Goal: Transaction & Acquisition: Purchase product/service

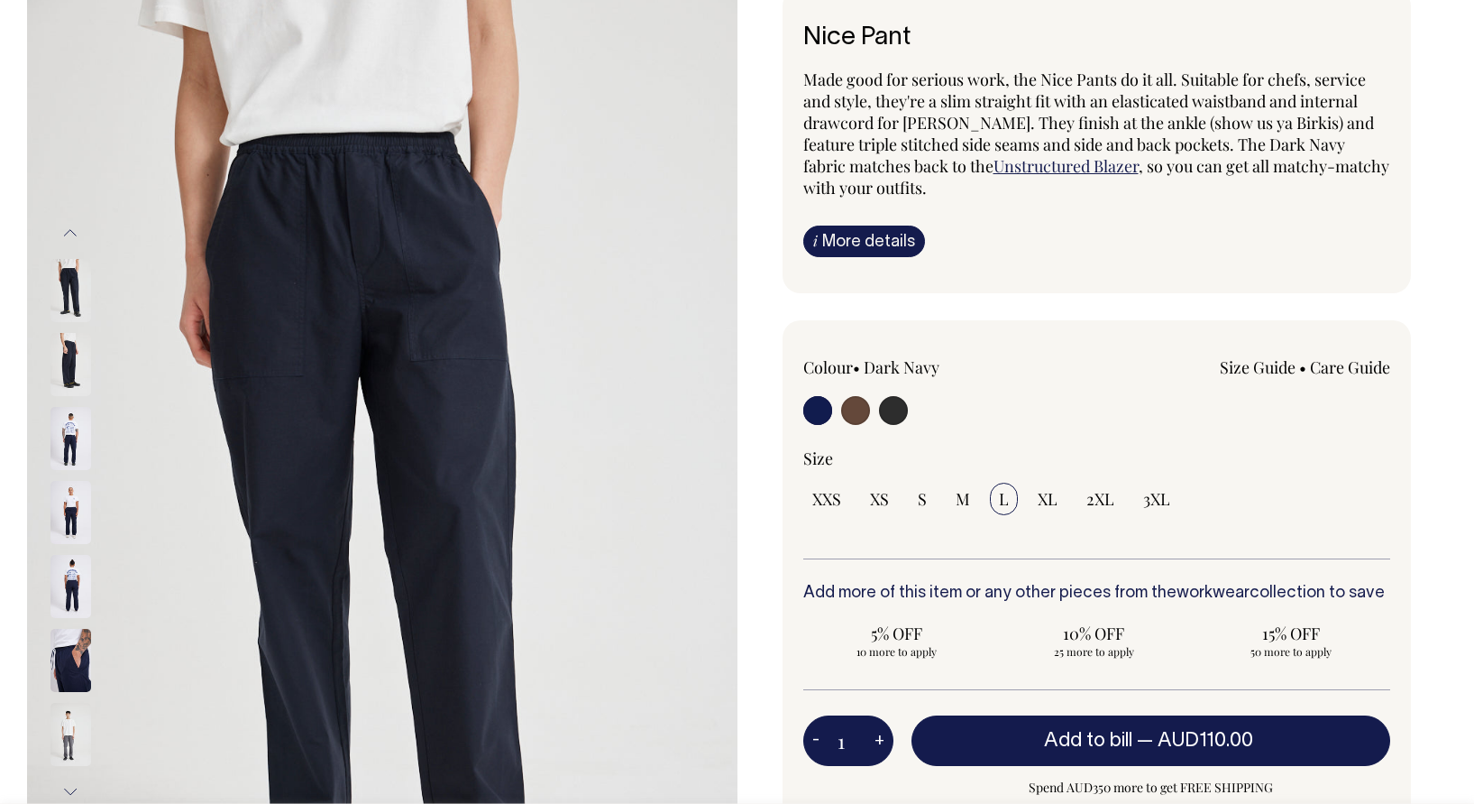
scroll to position [139, 0]
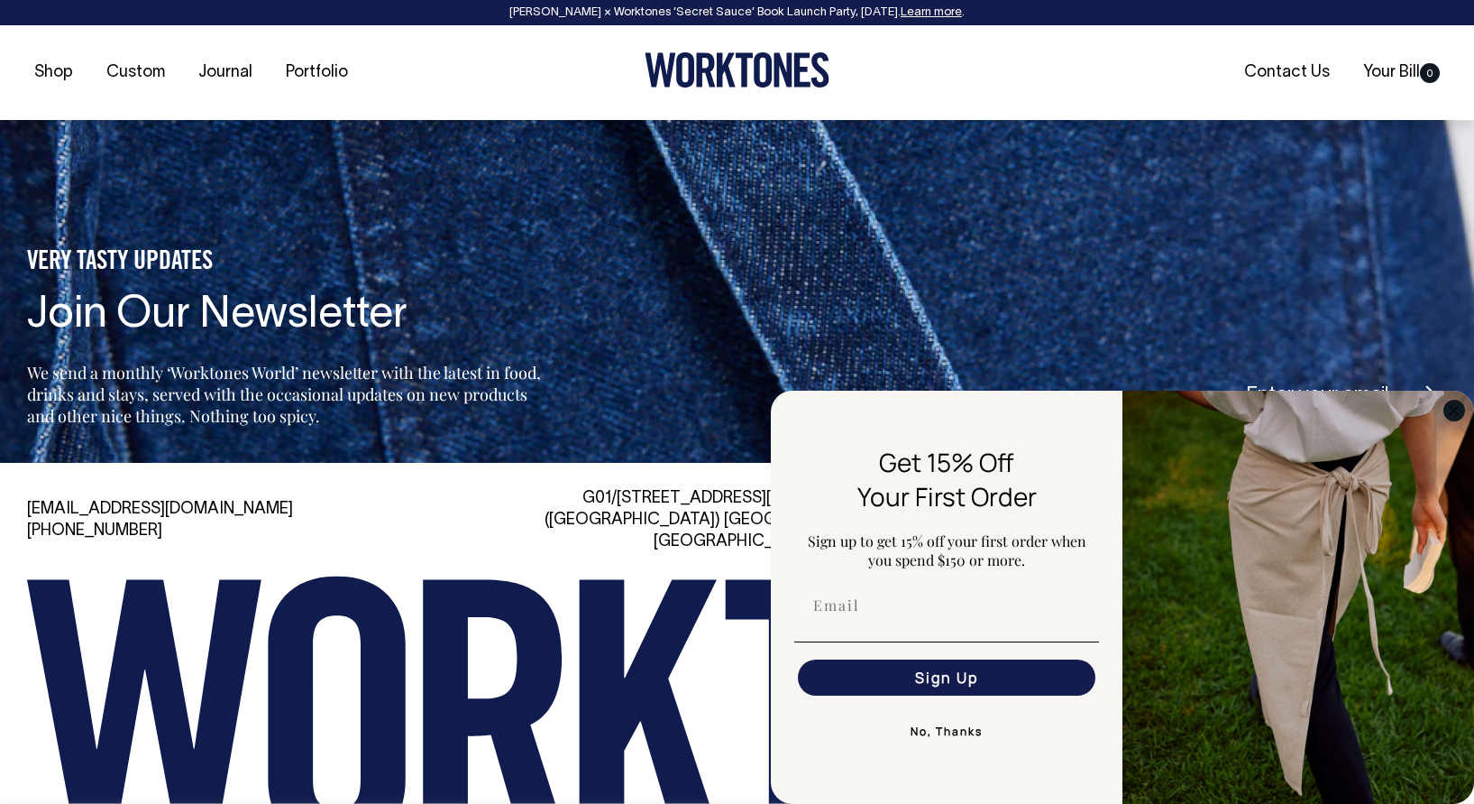
click at [1456, 415] on circle "Close dialog" at bounding box center [1455, 410] width 21 height 21
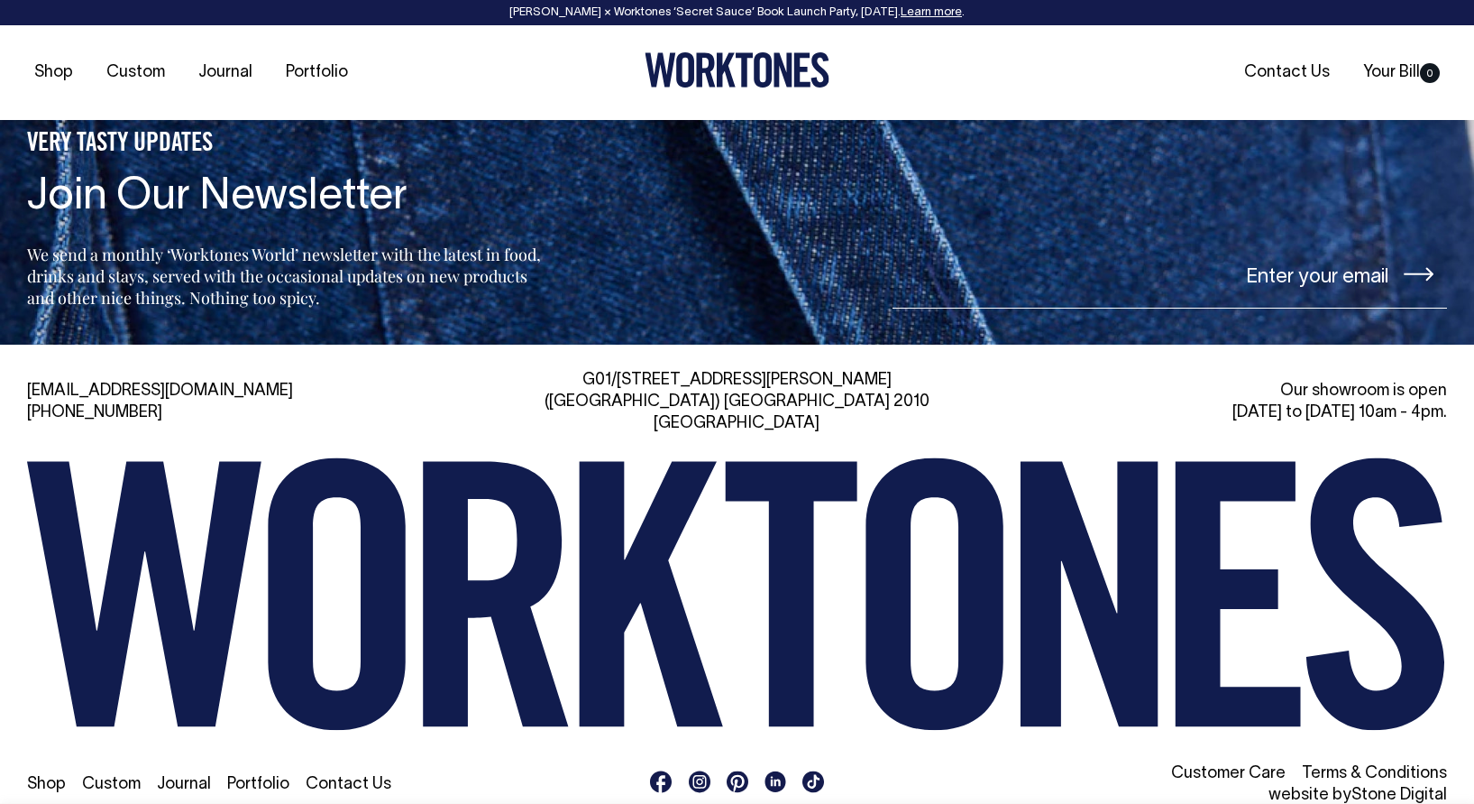
scroll to position [2829, 0]
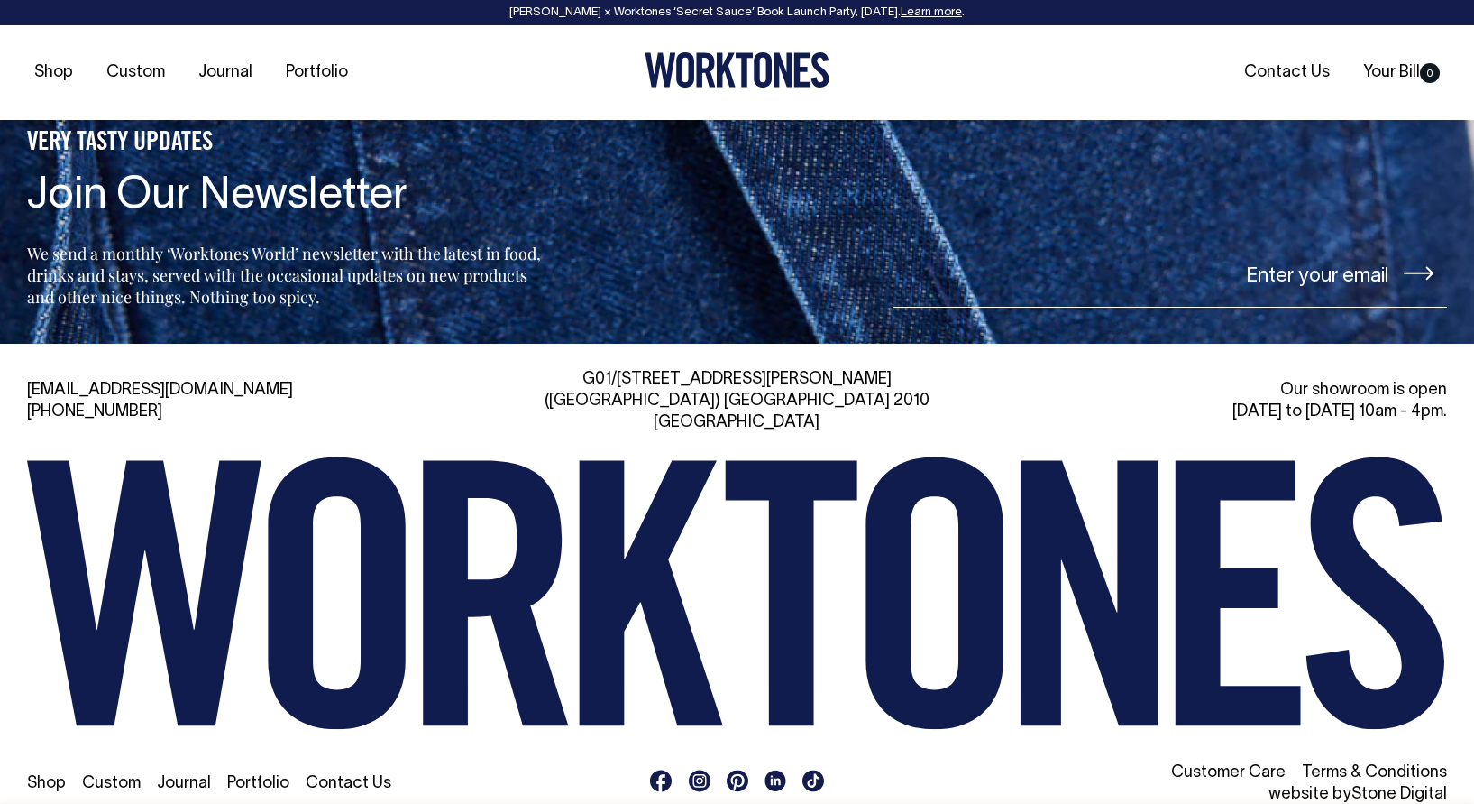
click at [338, 776] on link "Contact Us" at bounding box center [349, 783] width 86 height 15
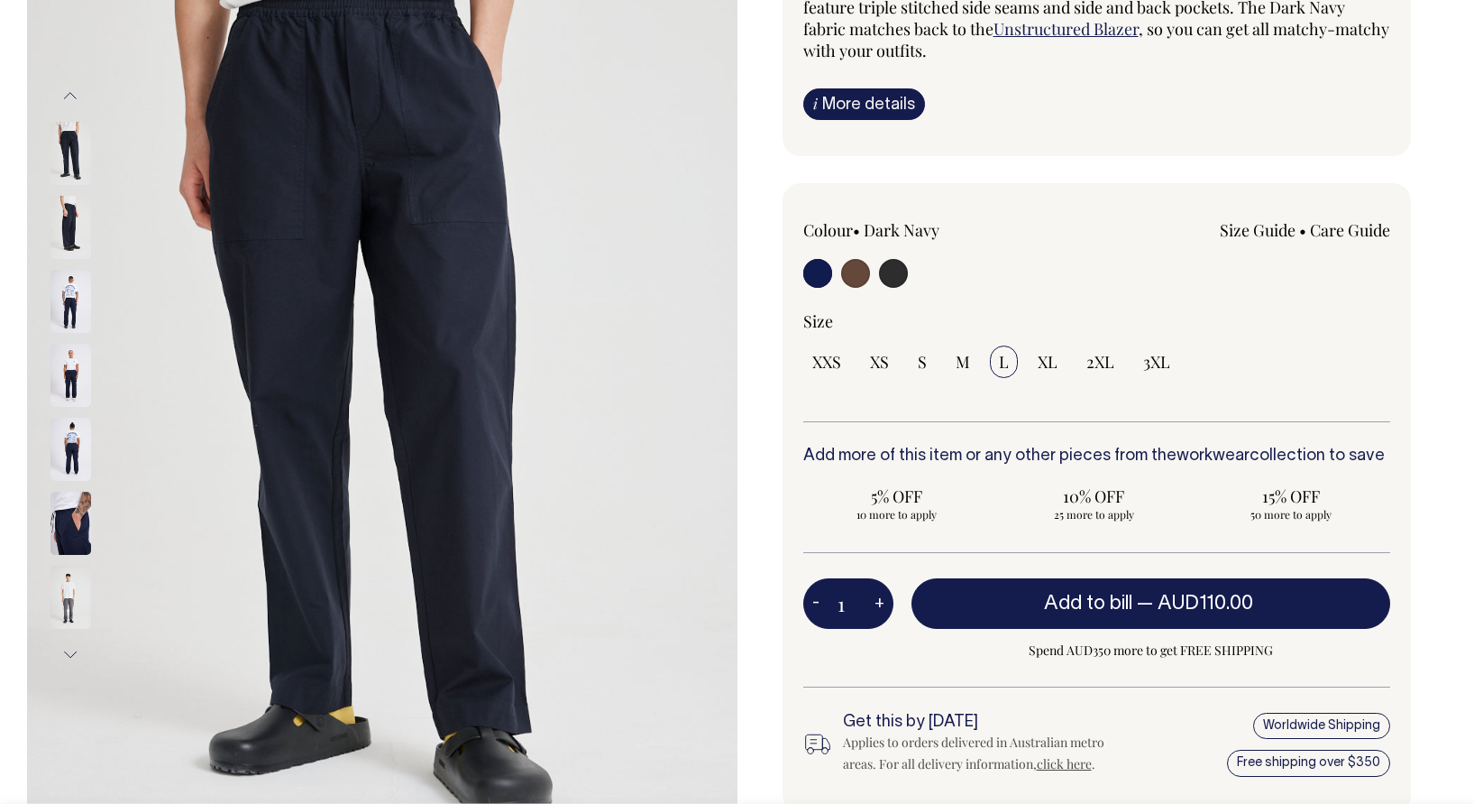
scroll to position [279, 0]
click at [68, 598] on img at bounding box center [71, 598] width 41 height 63
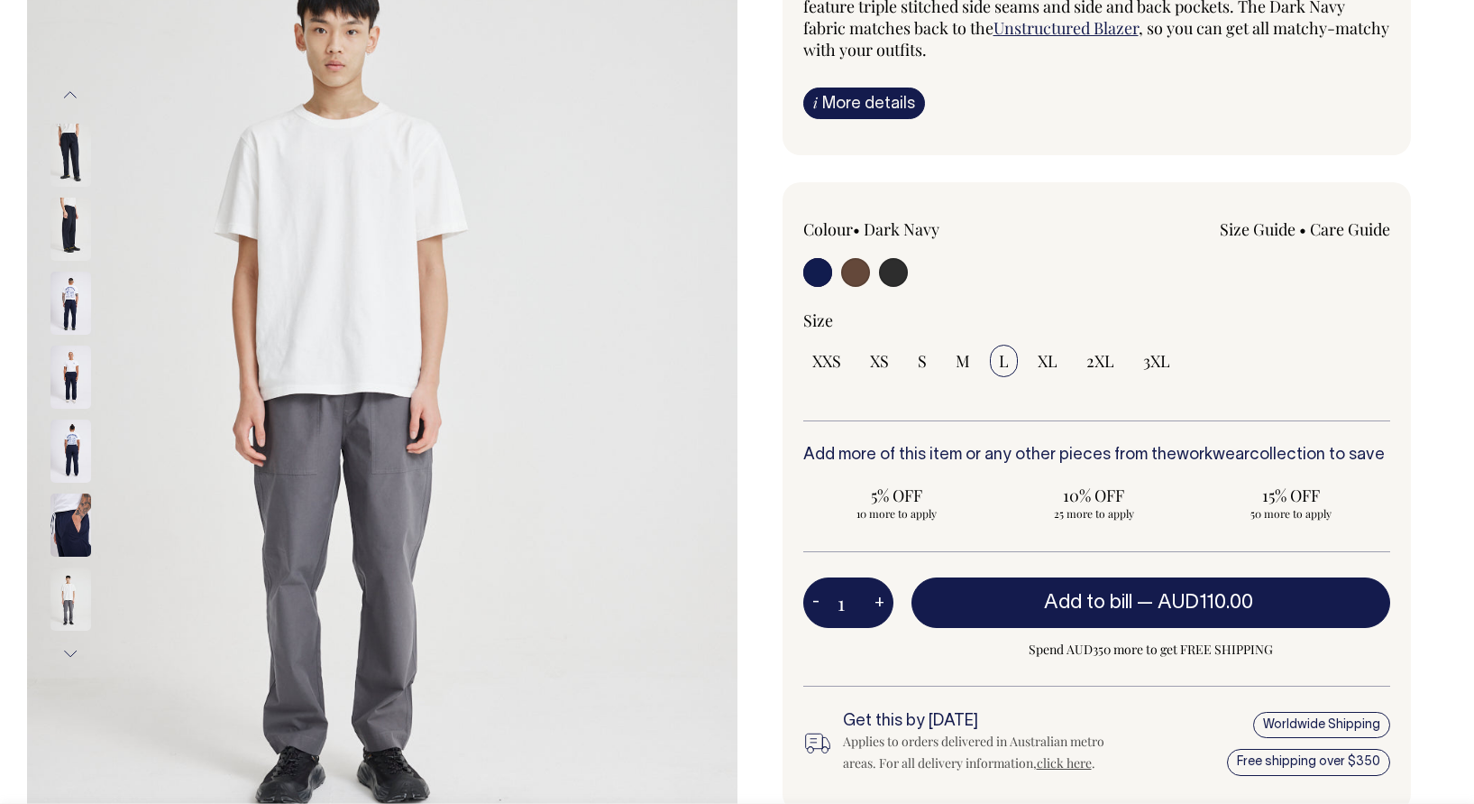
click at [69, 599] on img at bounding box center [71, 598] width 41 height 63
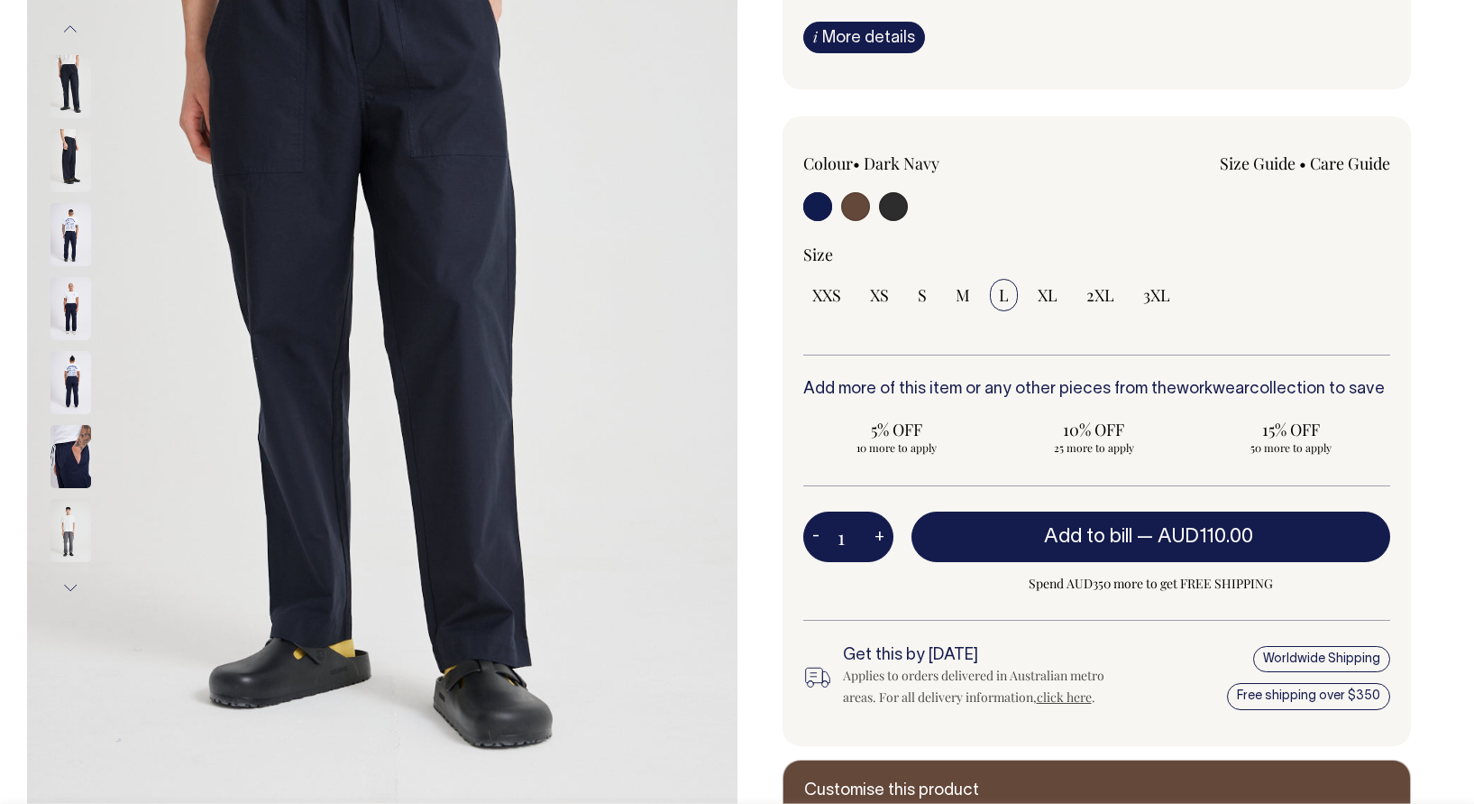
scroll to position [344, 0]
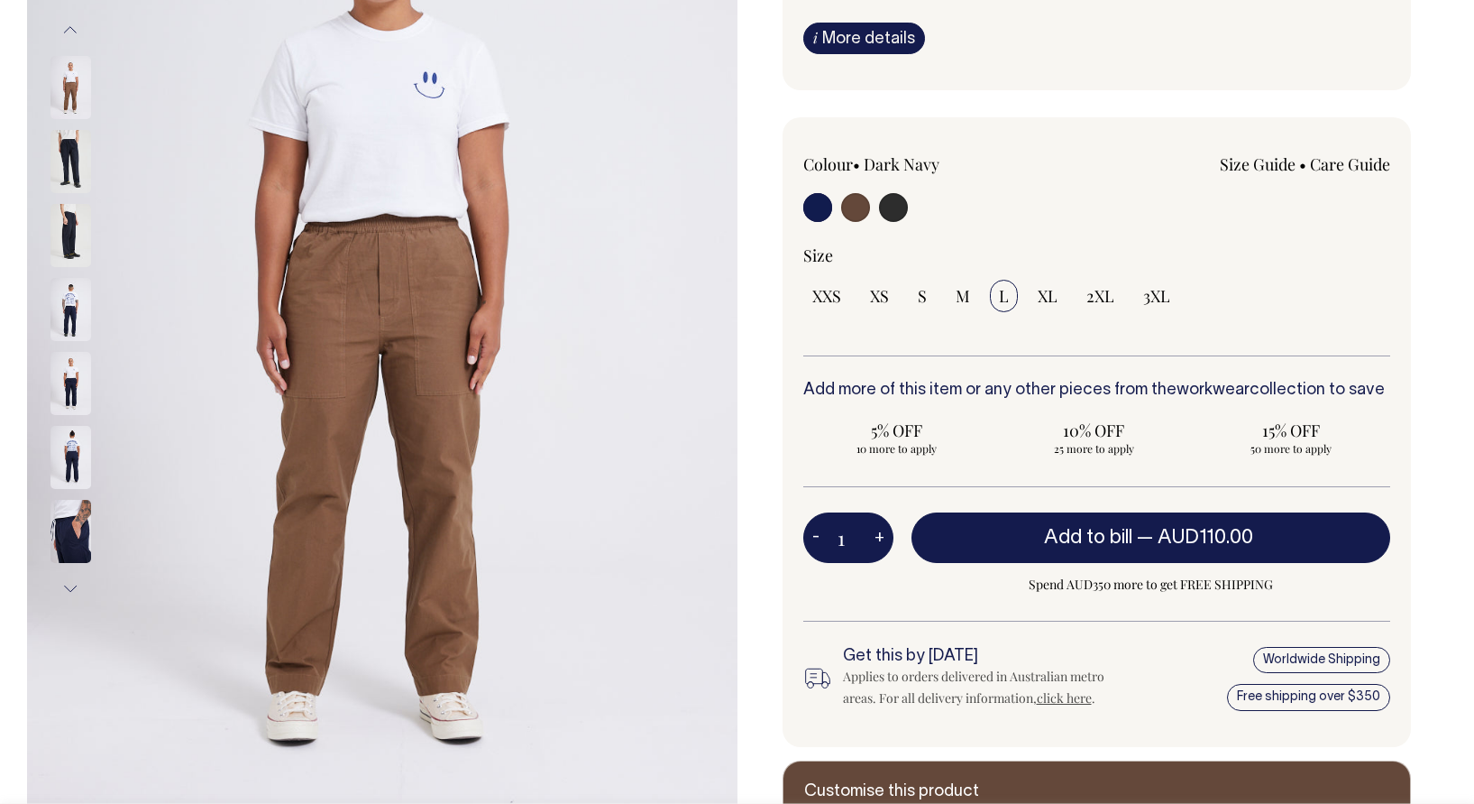
click at [70, 80] on img at bounding box center [71, 87] width 41 height 63
click at [63, 87] on img at bounding box center [71, 87] width 41 height 63
click at [75, 28] on button "Previous" at bounding box center [70, 30] width 27 height 41
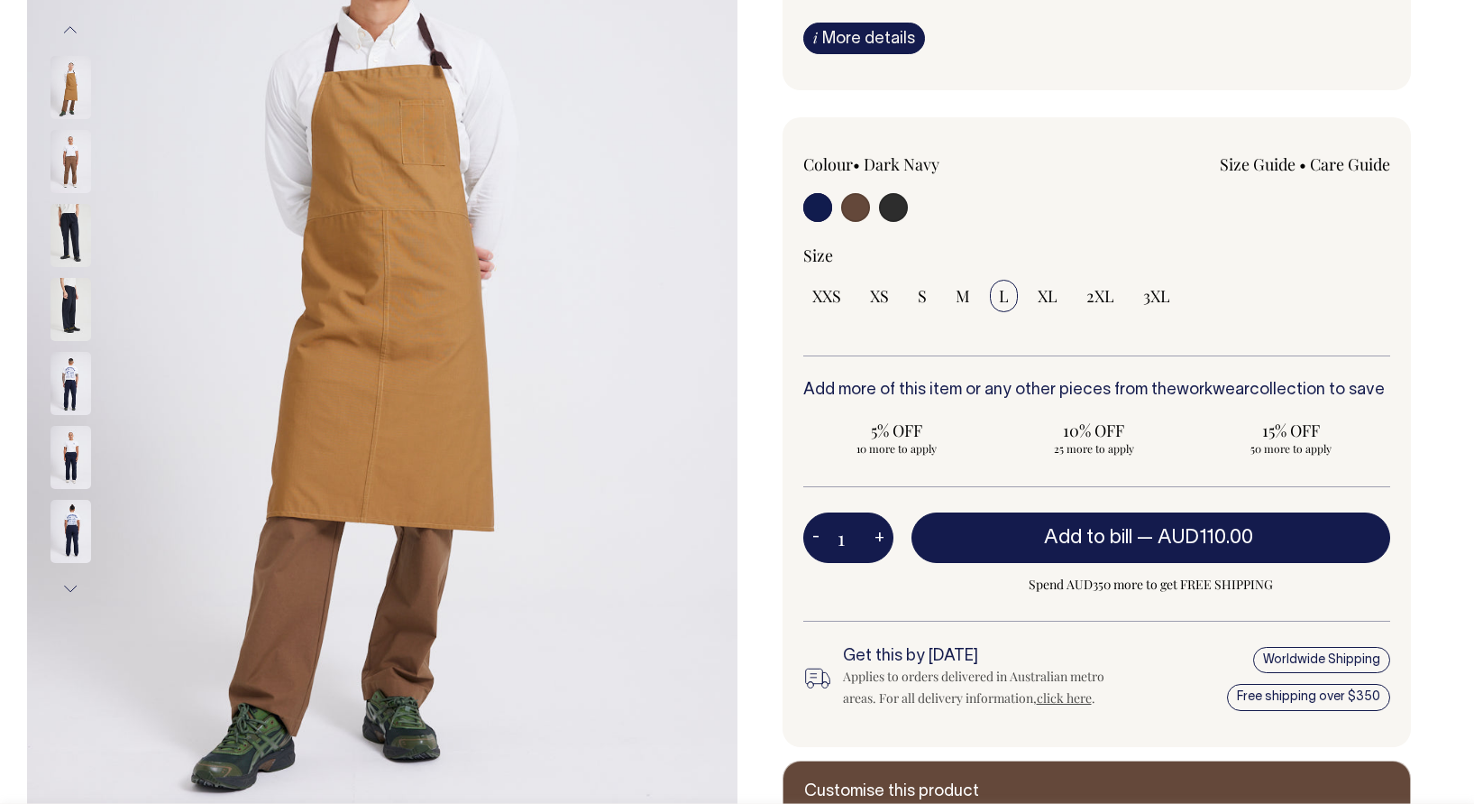
click at [75, 32] on button "Previous" at bounding box center [70, 30] width 27 height 41
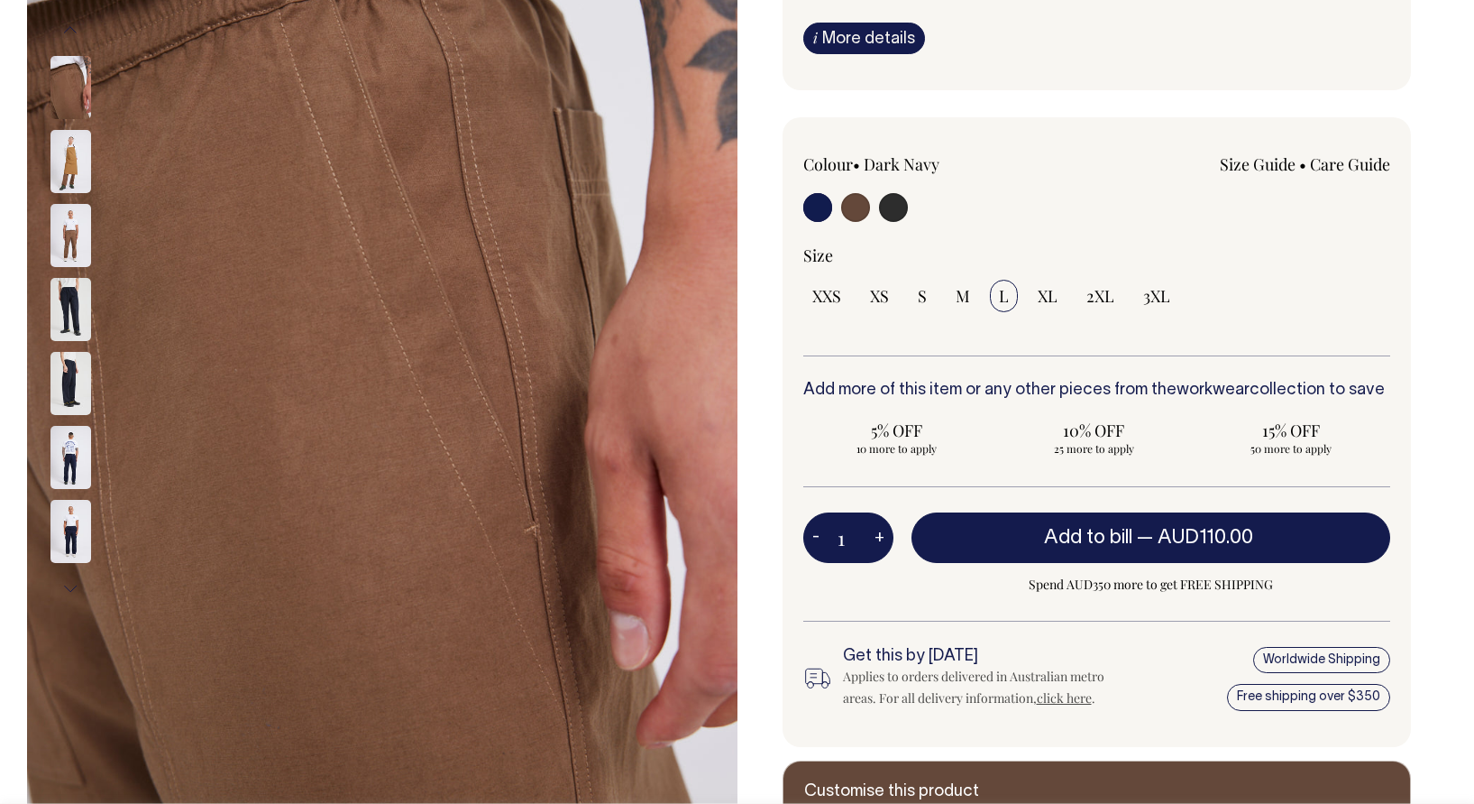
click at [75, 32] on button "Previous" at bounding box center [70, 30] width 27 height 41
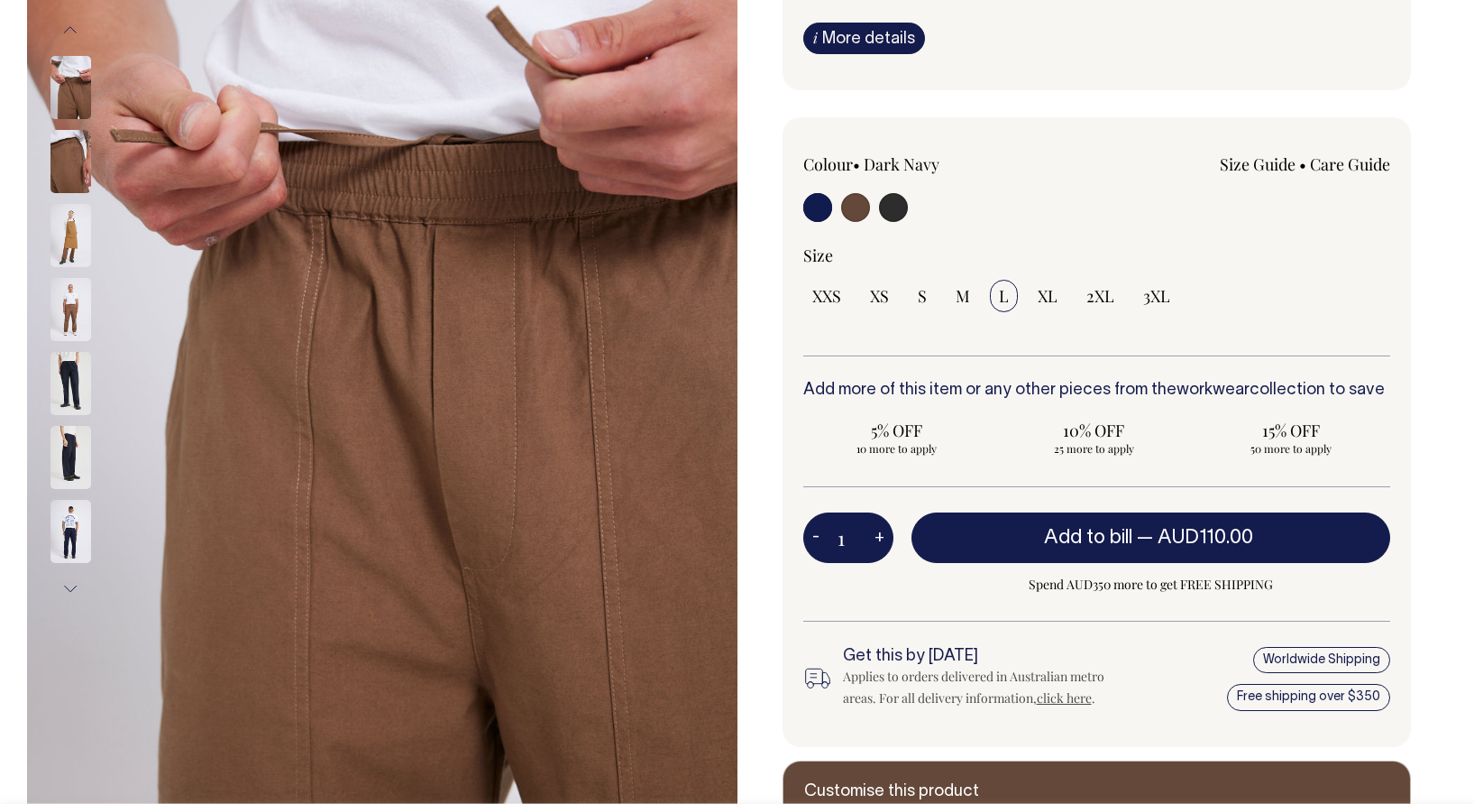
click at [75, 32] on button "Previous" at bounding box center [70, 30] width 27 height 41
click at [69, 243] on img at bounding box center [71, 235] width 41 height 63
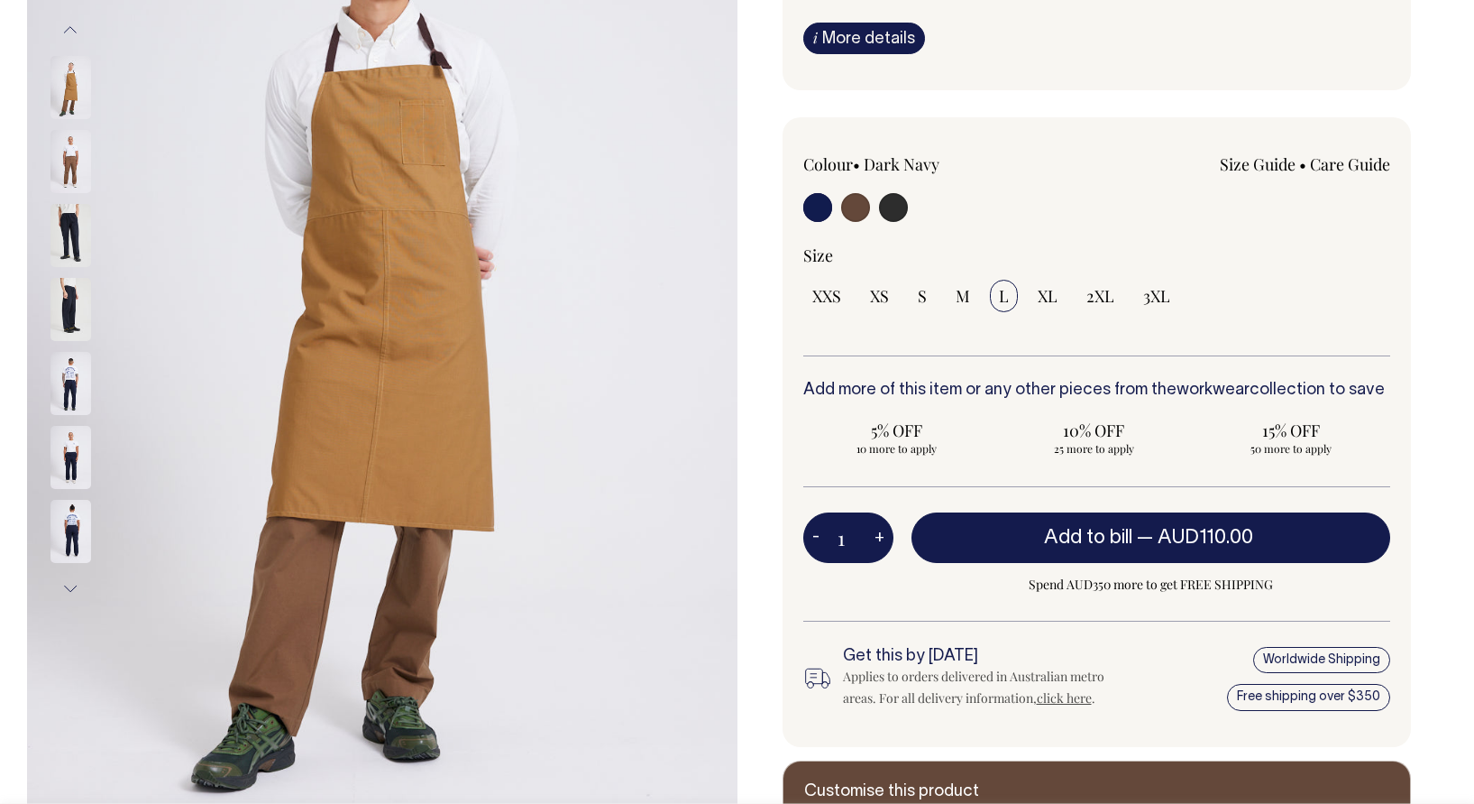
click at [67, 235] on img at bounding box center [71, 235] width 41 height 63
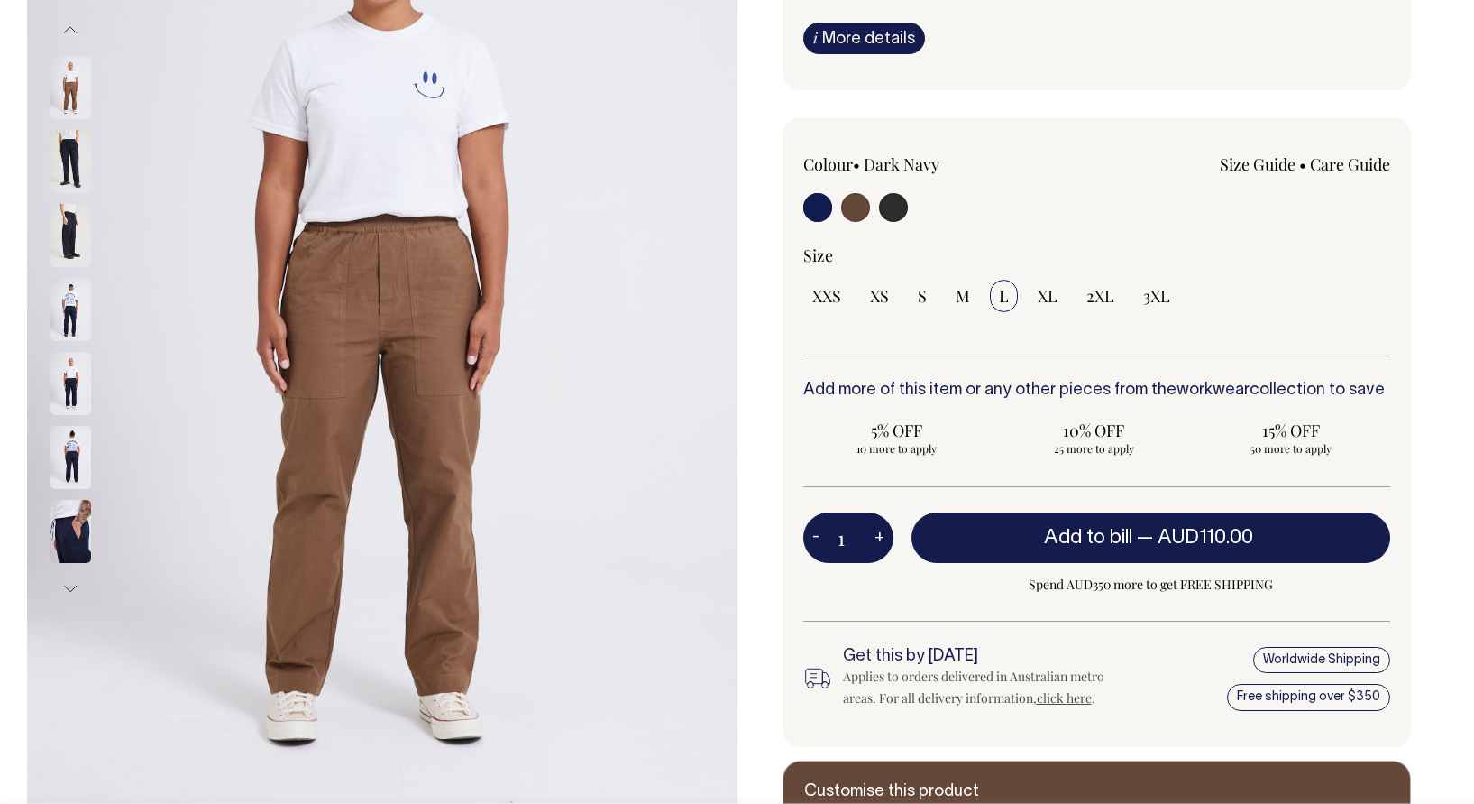
click at [82, 540] on img at bounding box center [71, 531] width 41 height 63
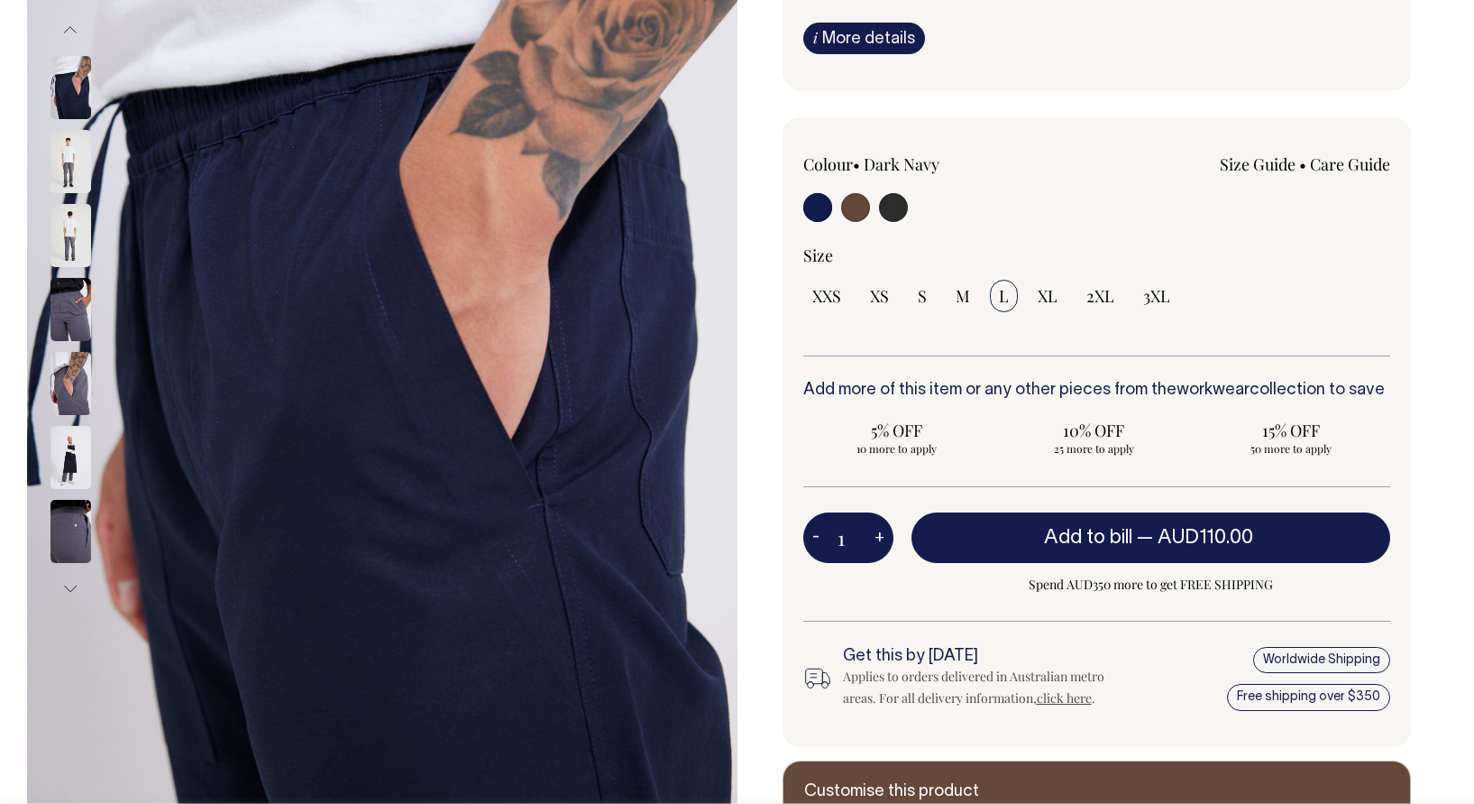
click at [892, 211] on input "radio" at bounding box center [893, 207] width 29 height 29
radio input "true"
select select "Charcoal"
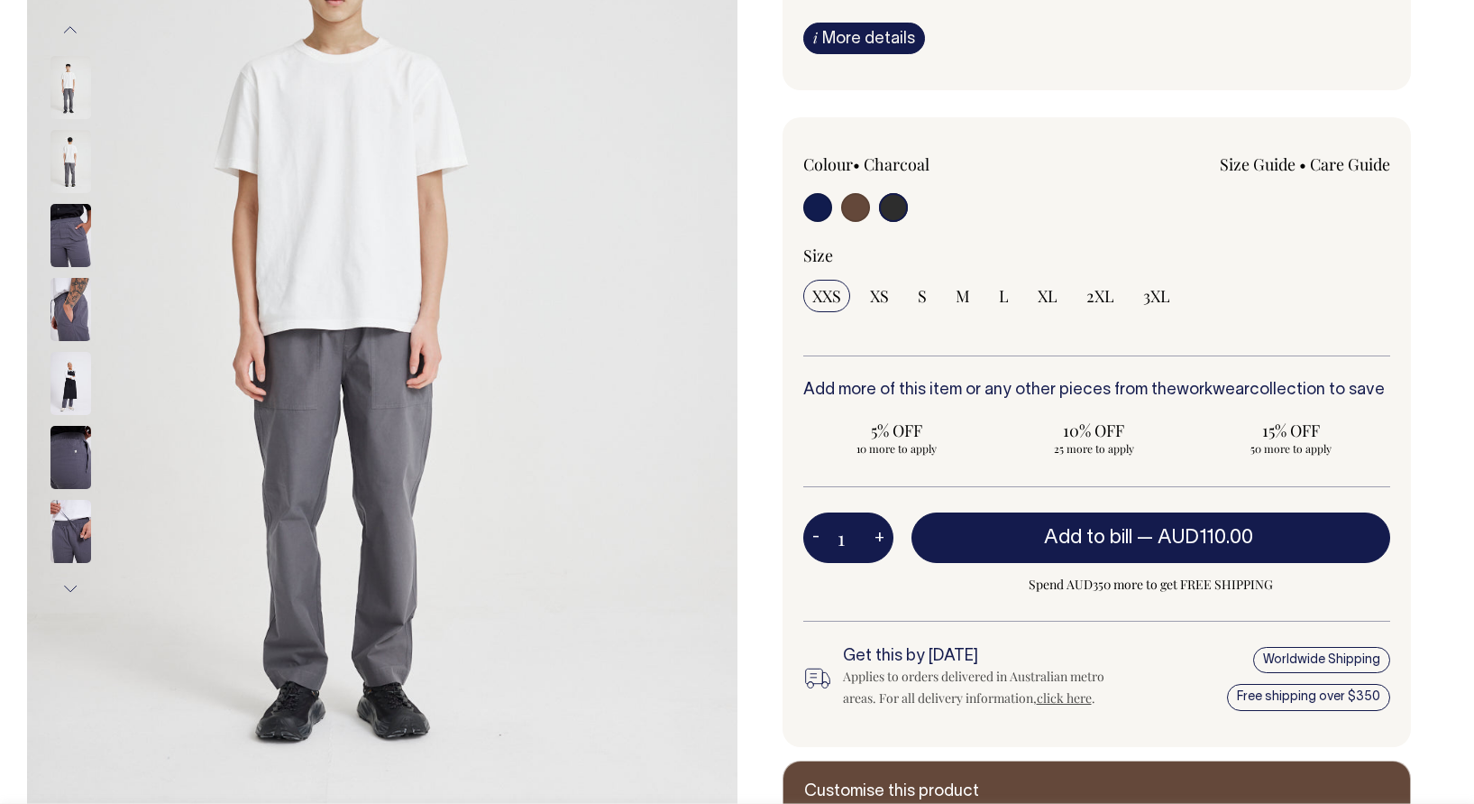
click at [832, 210] on div at bounding box center [921, 209] width 235 height 33
click at [812, 213] on input "radio" at bounding box center [818, 207] width 29 height 29
radio input "true"
select select "Dark Navy"
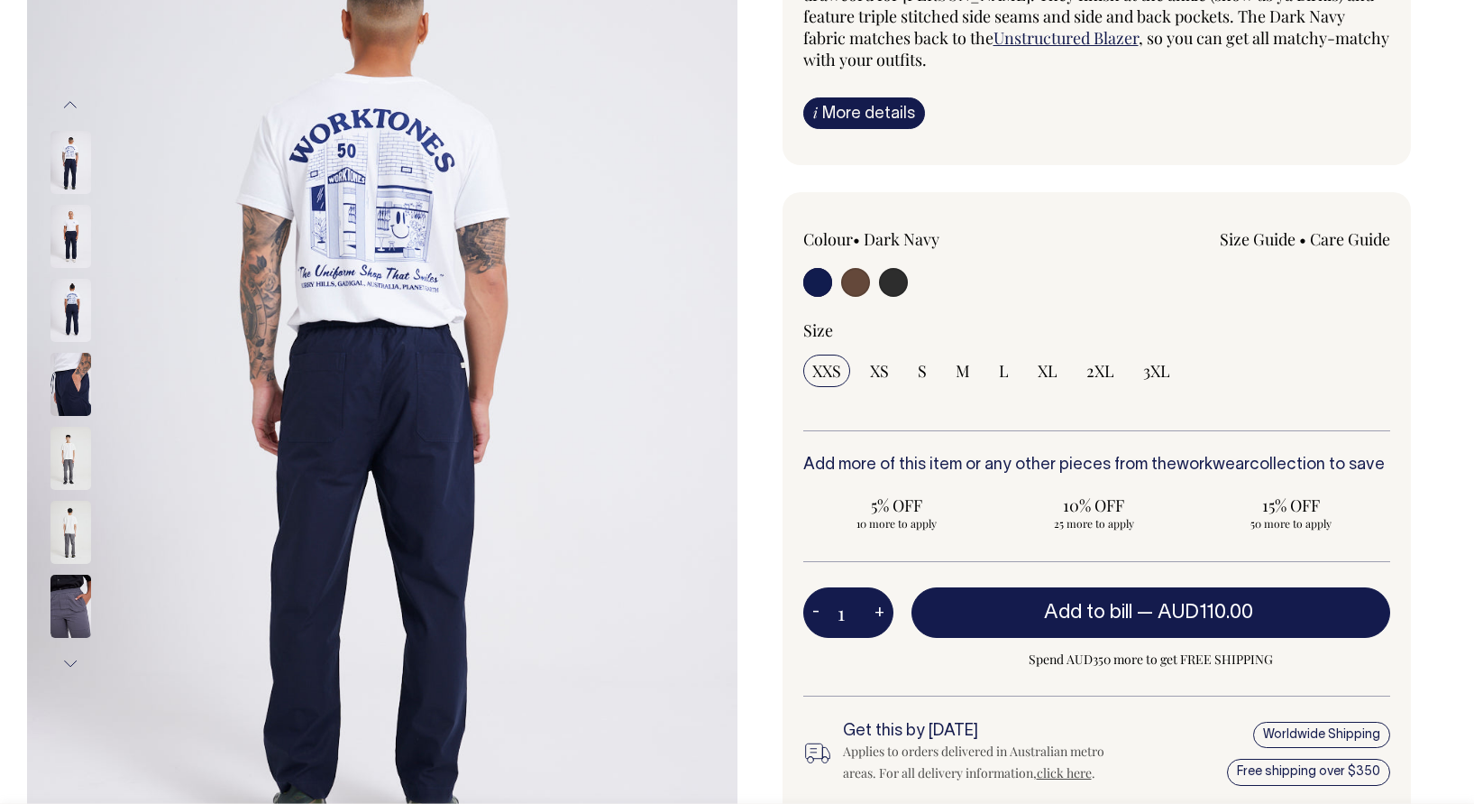
scroll to position [270, 0]
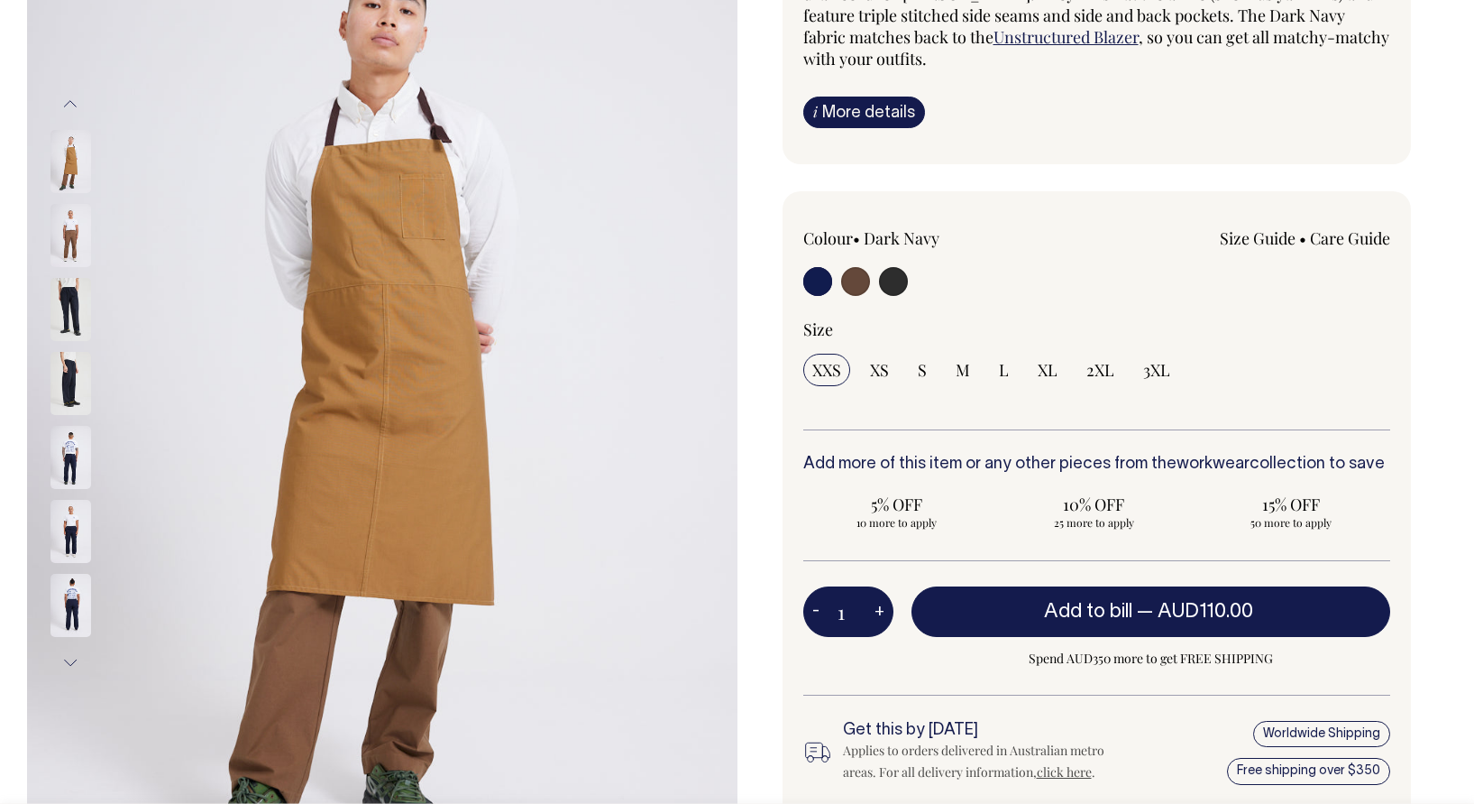
click at [58, 354] on img at bounding box center [71, 383] width 41 height 63
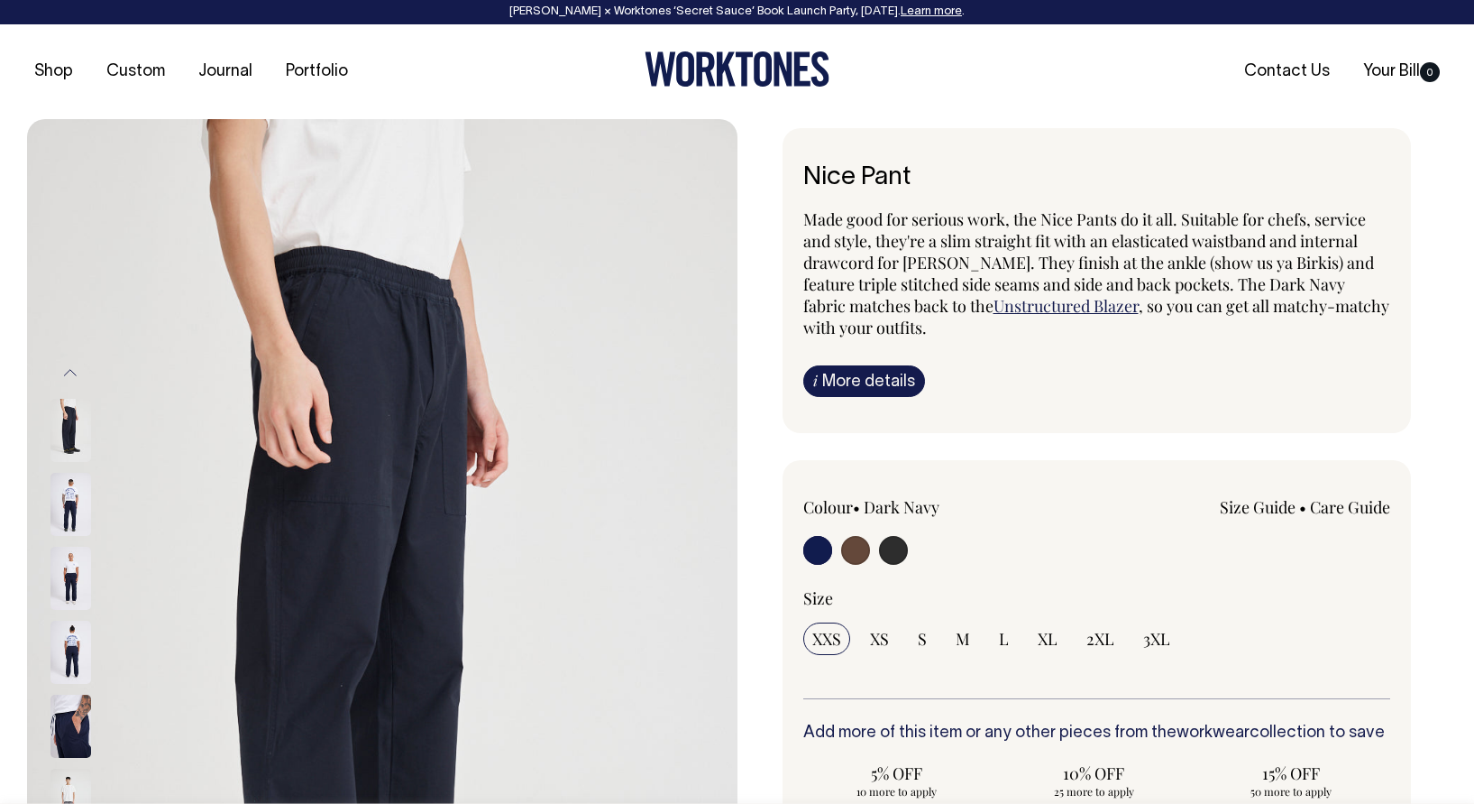
scroll to position [0, 0]
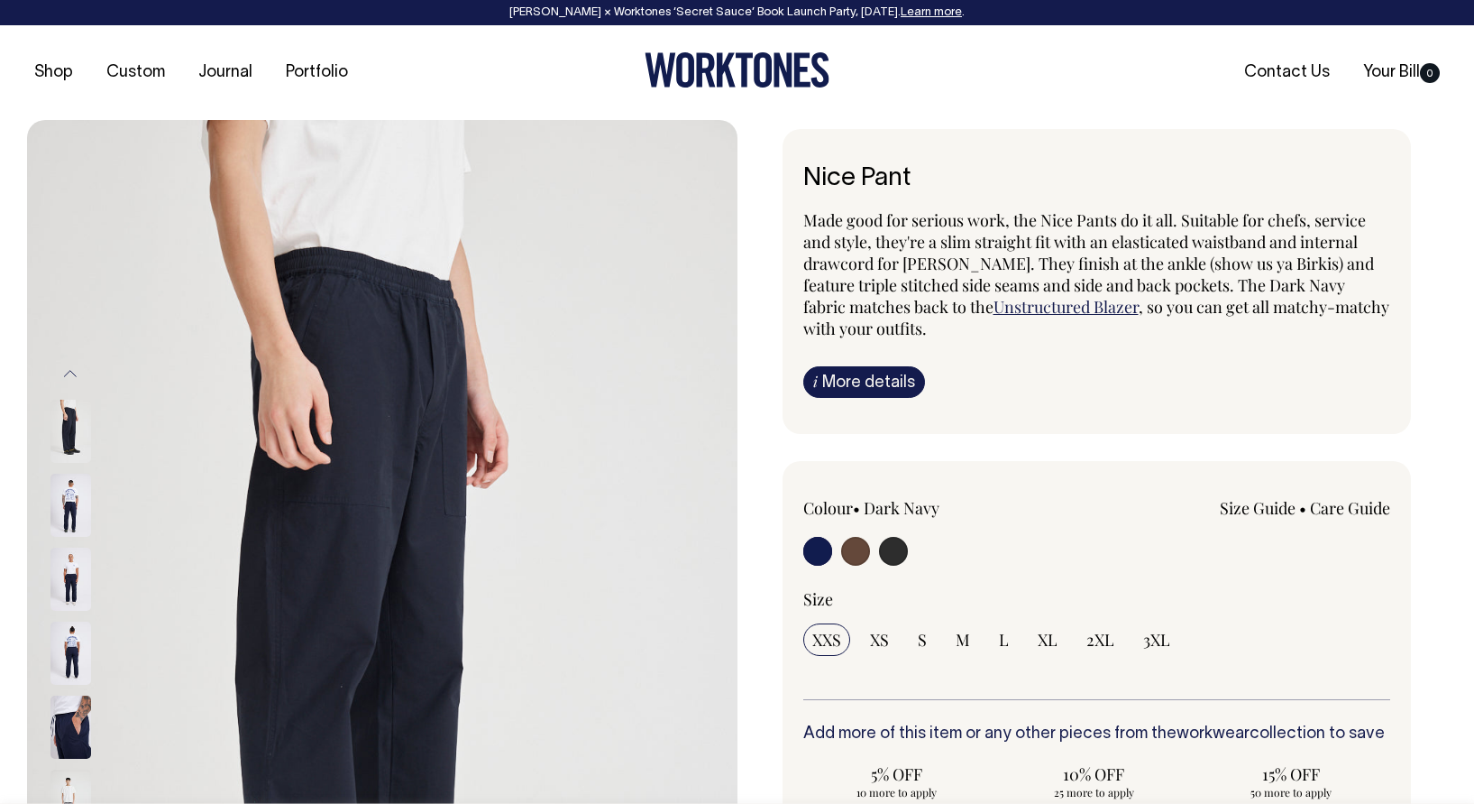
click at [1099, 308] on link "Unstructured Blazer" at bounding box center [1066, 307] width 145 height 22
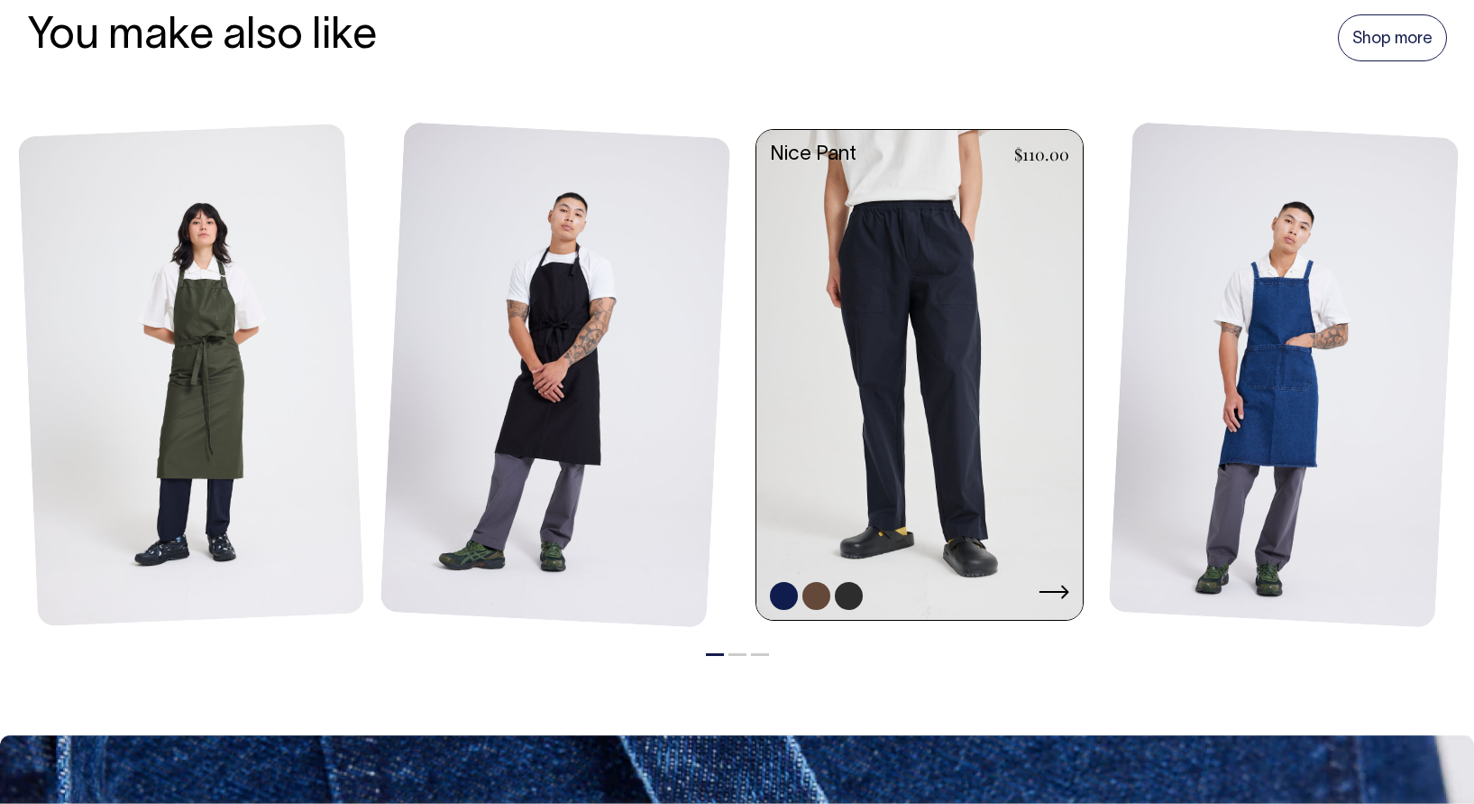
scroll to position [2042, 0]
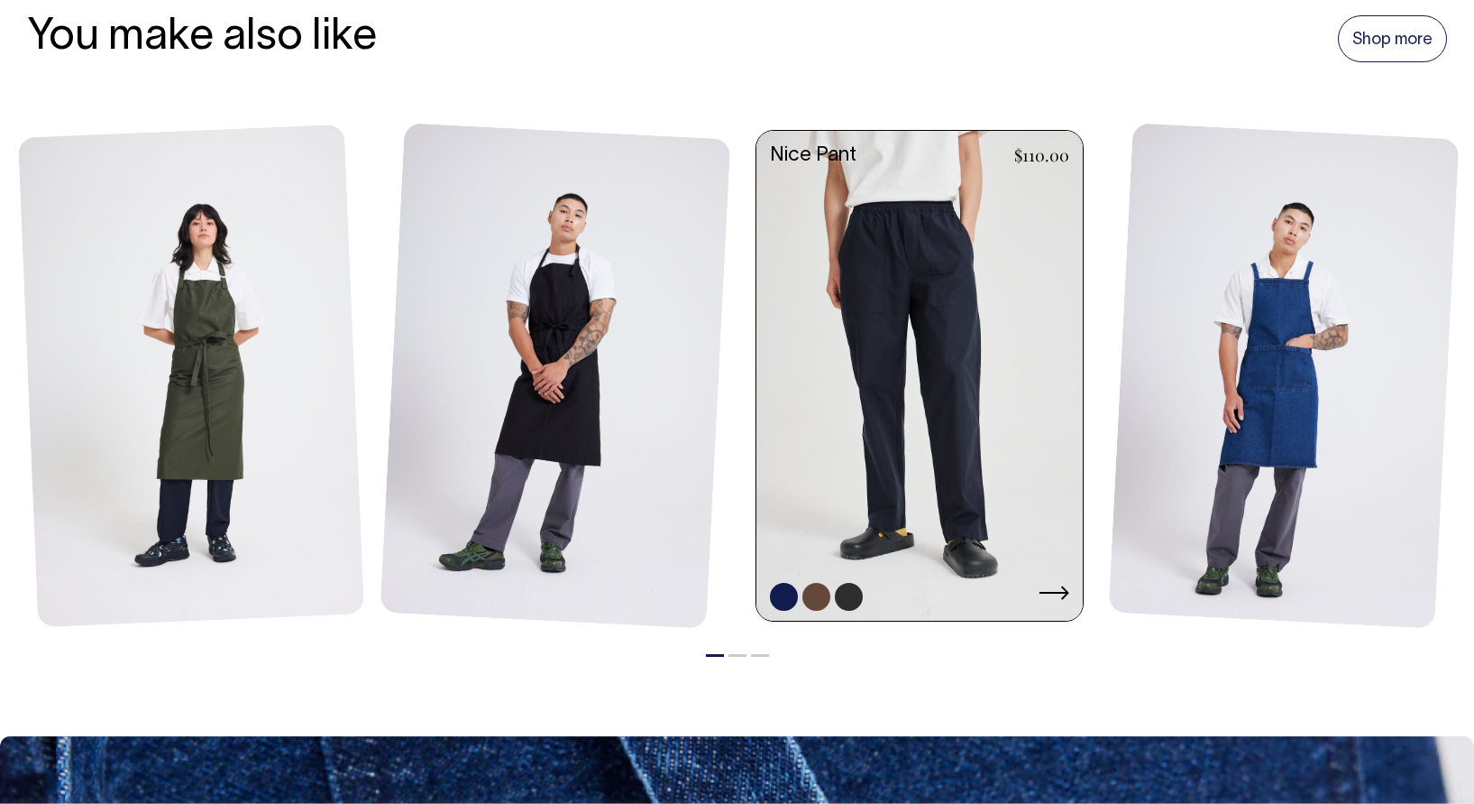
click at [943, 312] on link at bounding box center [920, 377] width 326 height 493
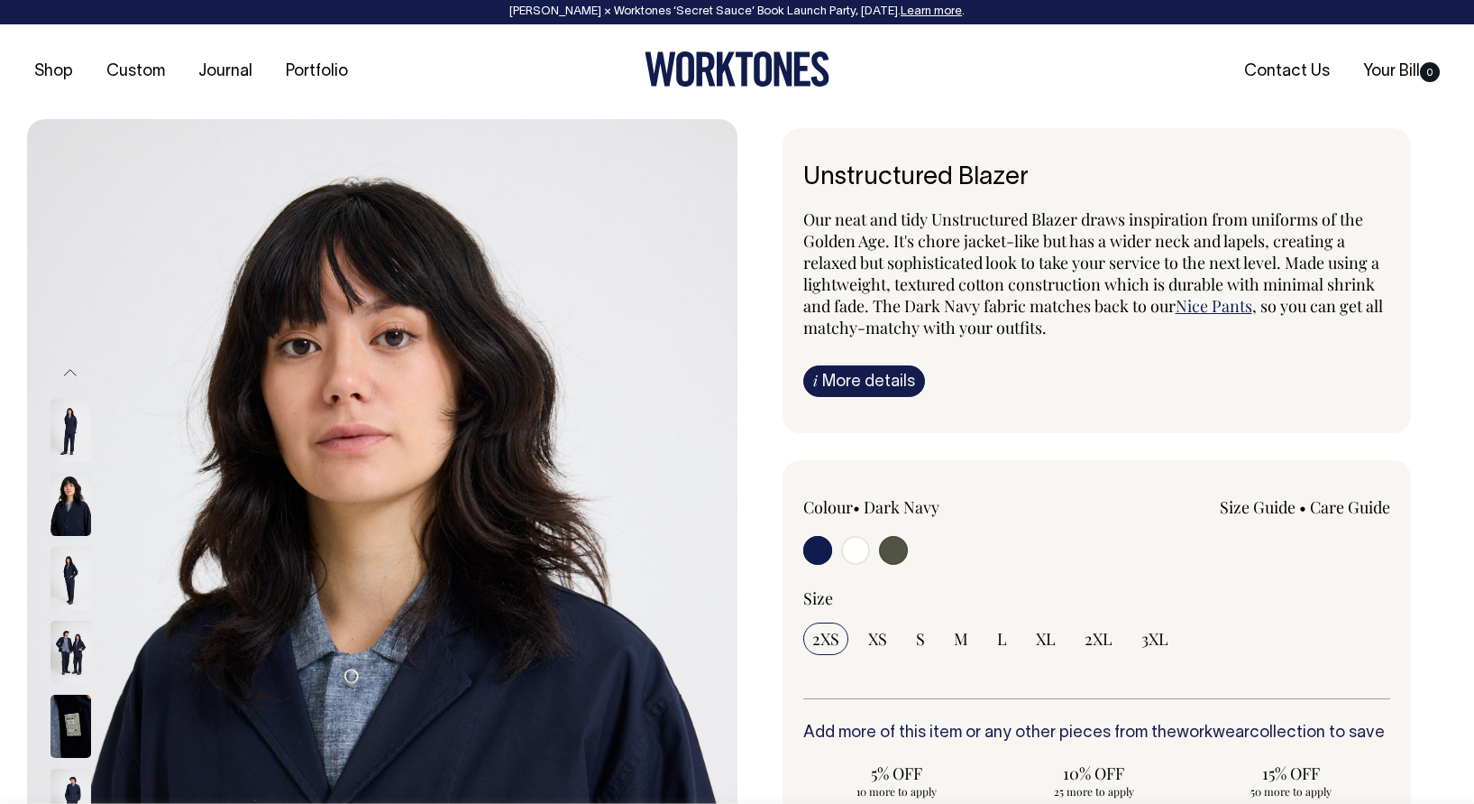
scroll to position [0, 0]
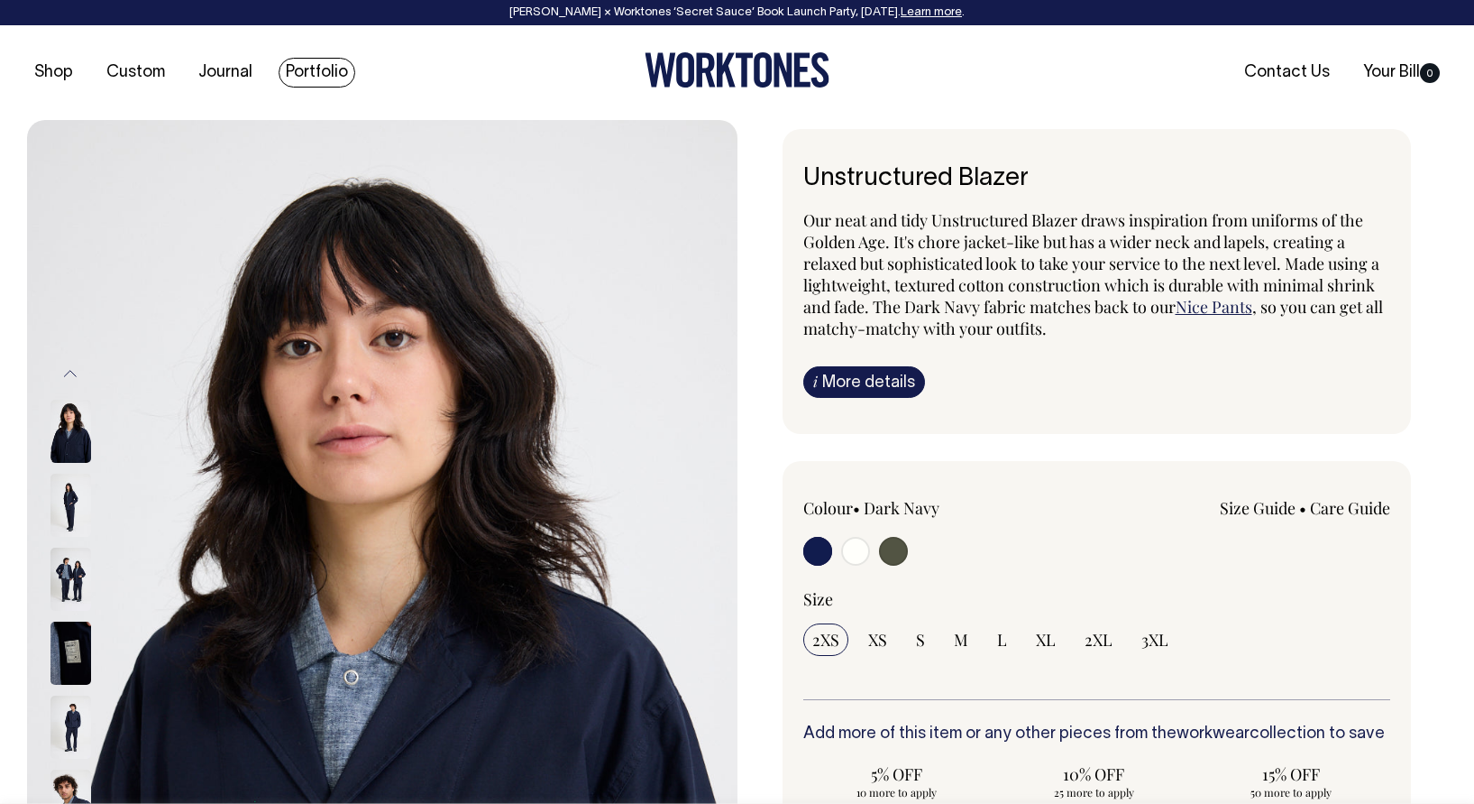
click at [326, 67] on link "Portfolio" at bounding box center [317, 73] width 77 height 30
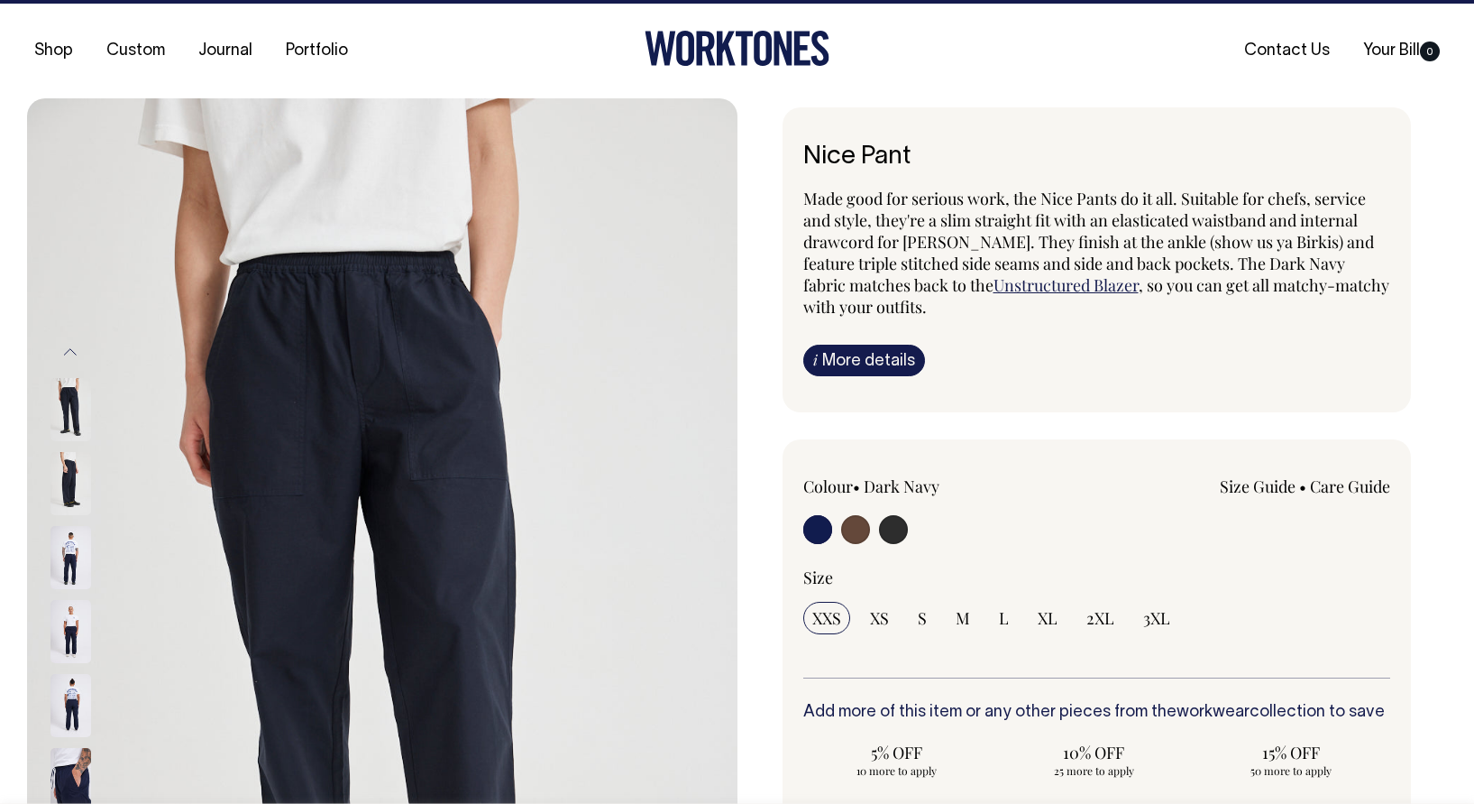
scroll to position [23, 0]
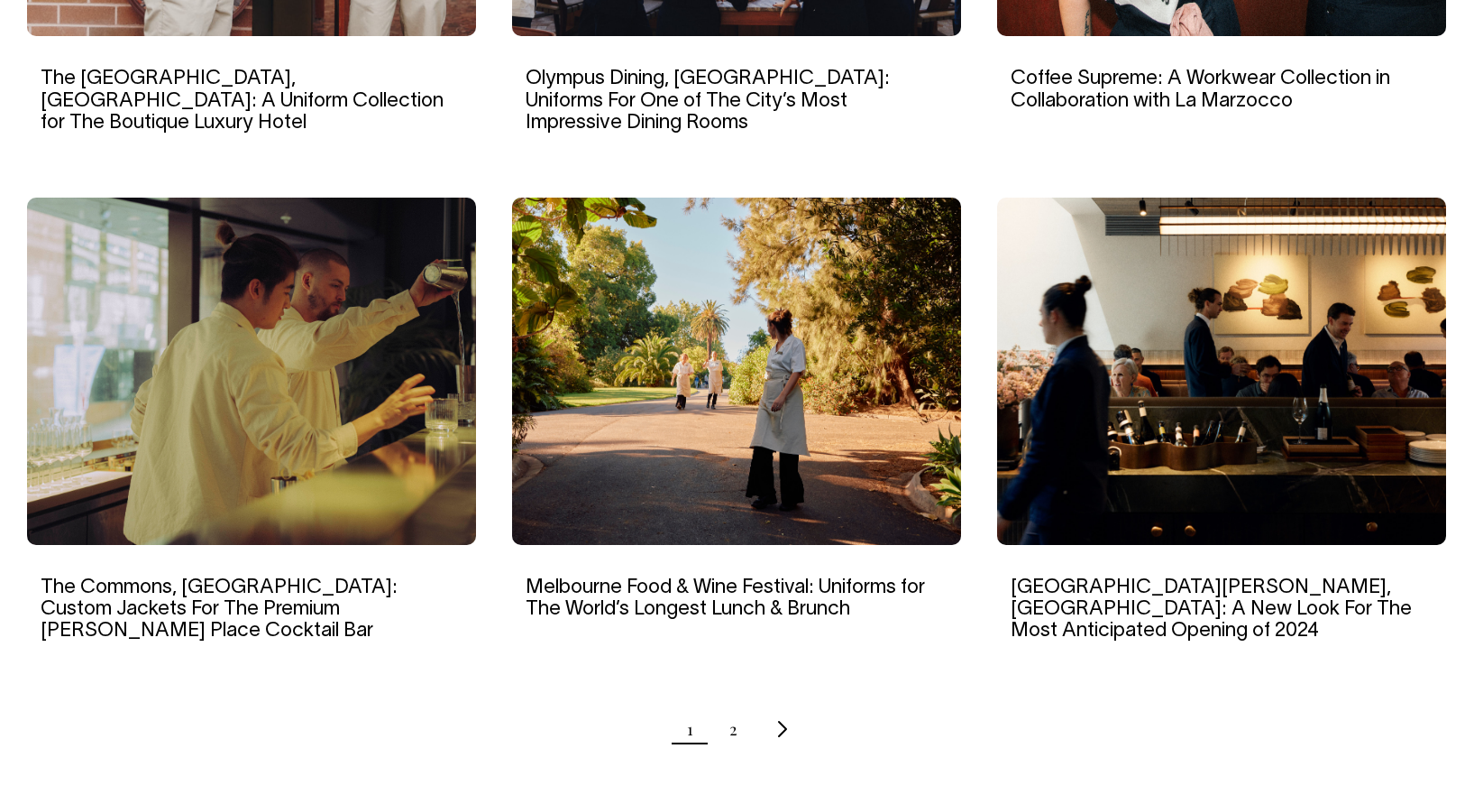
scroll to position [1621, 0]
